Goal: Obtain resource: Obtain resource

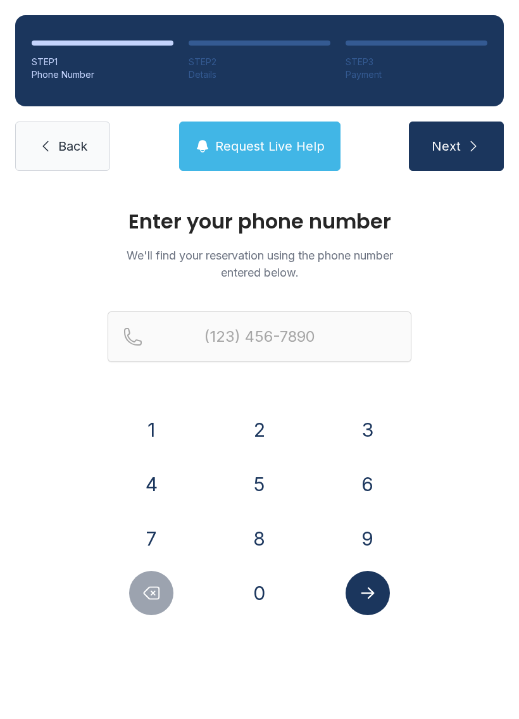
click at [166, 526] on button "7" at bounding box center [151, 538] width 44 height 44
click at [165, 526] on button "7" at bounding box center [151, 538] width 44 height 44
click at [255, 604] on button "0" at bounding box center [259, 593] width 44 height 44
click at [256, 523] on button "8" at bounding box center [259, 538] width 44 height 44
click at [268, 528] on button "8" at bounding box center [259, 538] width 44 height 44
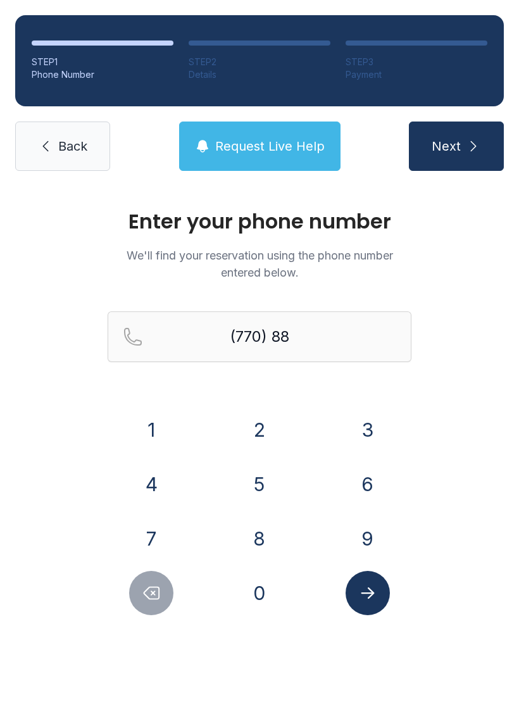
click at [264, 585] on button "0" at bounding box center [259, 593] width 44 height 44
click at [154, 420] on button "1" at bounding box center [151, 429] width 44 height 44
click at [361, 471] on button "6" at bounding box center [367, 484] width 44 height 44
click at [264, 541] on button "8" at bounding box center [259, 538] width 44 height 44
click at [188, 468] on div "4" at bounding box center [152, 484] width 88 height 44
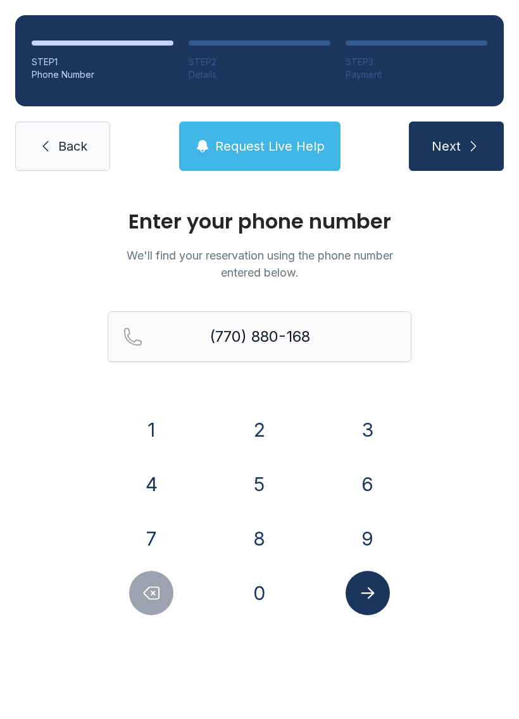
click at [159, 488] on button "4" at bounding box center [151, 484] width 44 height 44
type input "[PHONE_NUMBER]"
click at [375, 586] on icon "Submit lookup form" at bounding box center [367, 592] width 19 height 19
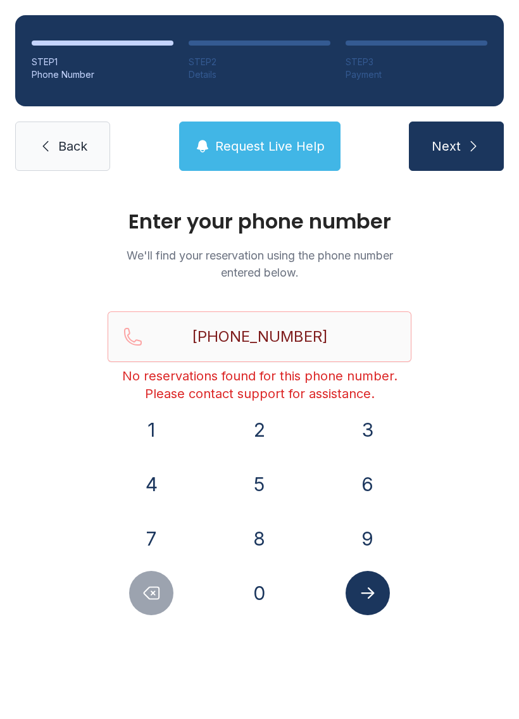
click at [503, 439] on div "Enter your phone number We'll find your reservation using the phone number ente…" at bounding box center [259, 426] width 519 height 480
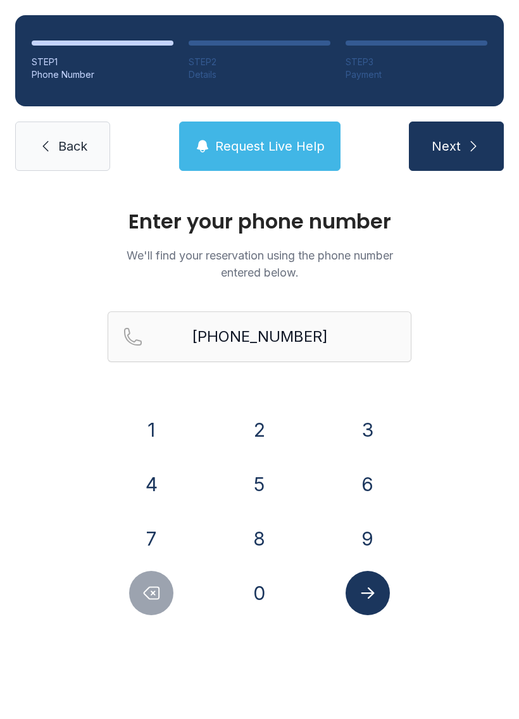
click at [68, 158] on link "Back" at bounding box center [62, 145] width 95 height 49
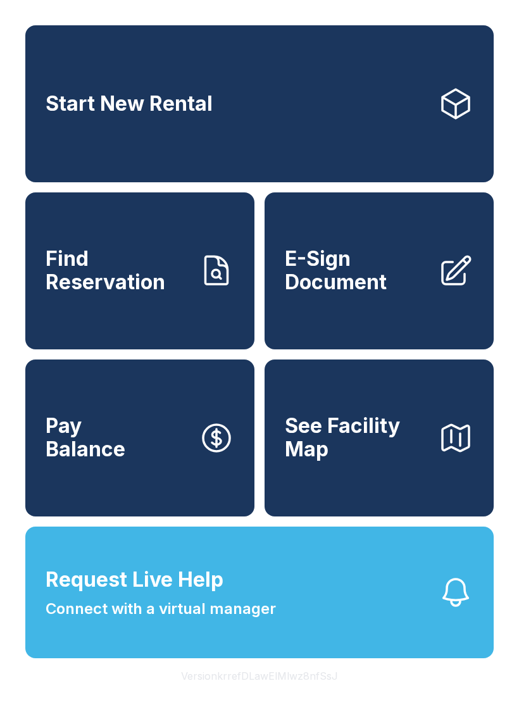
click at [347, 314] on link "E-Sign Document" at bounding box center [378, 270] width 229 height 157
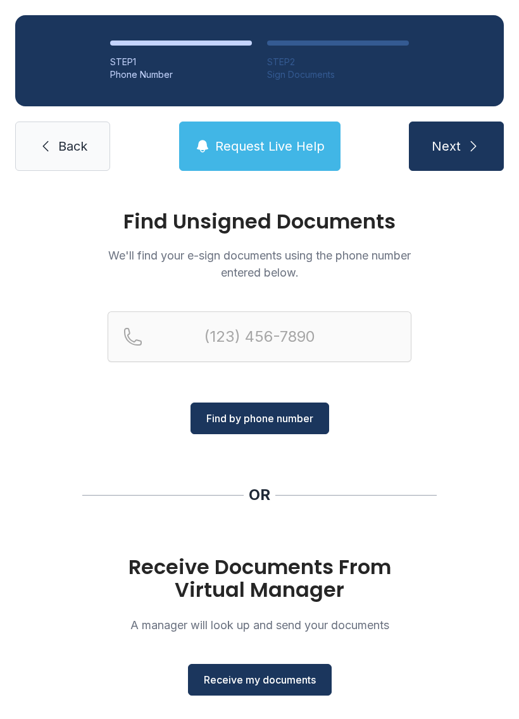
click at [285, 660] on div "Receive Documents From Virtual Manager A manager will look up and send your doc…" at bounding box center [260, 625] width 304 height 140
click at [269, 685] on span "Receive my documents" at bounding box center [260, 679] width 112 height 15
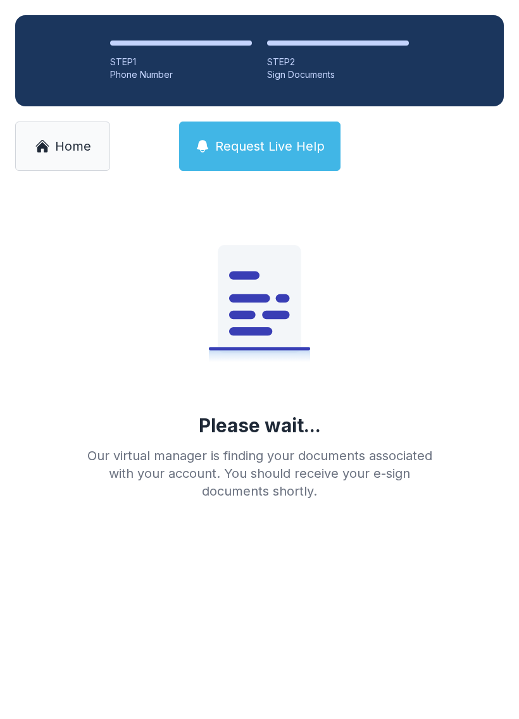
click at [318, 686] on main "Please wait... Our virtual manager is finding your documents associated with yo…" at bounding box center [259, 452] width 519 height 533
